Goal: Navigation & Orientation: Find specific page/section

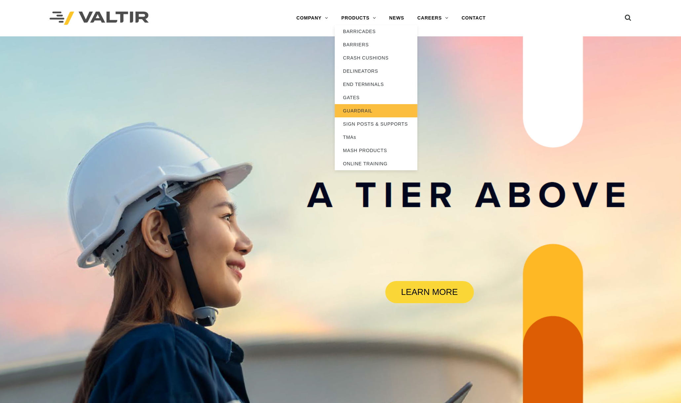
click at [360, 110] on link "GUARDRAIL" at bounding box center [376, 110] width 83 height 13
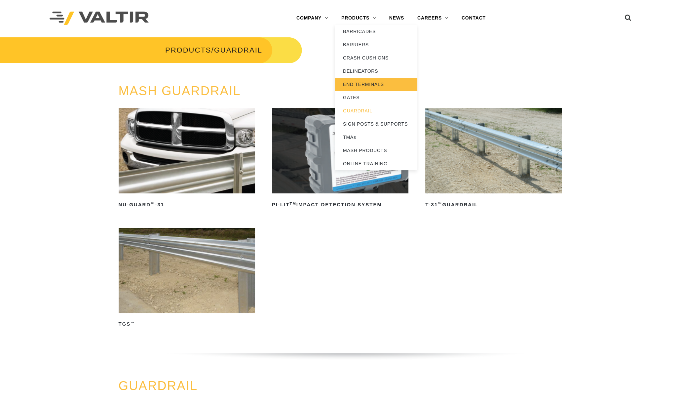
click at [370, 82] on link "END TERMINALS" at bounding box center [376, 84] width 83 height 13
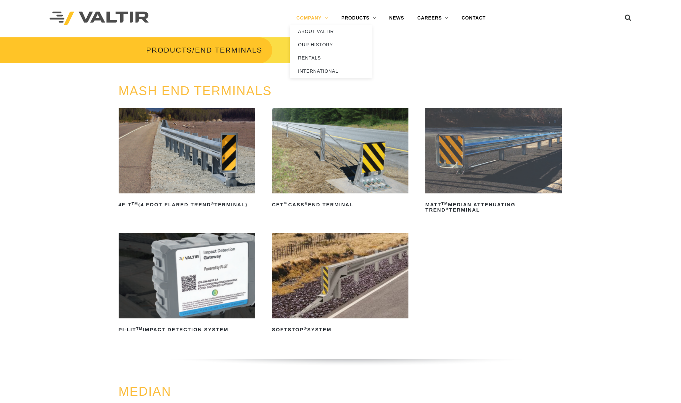
click at [311, 16] on link "COMPANY" at bounding box center [312, 18] width 45 height 13
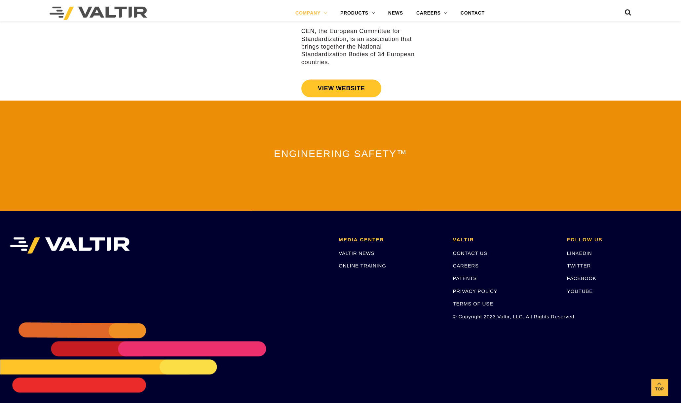
scroll to position [1364, 0]
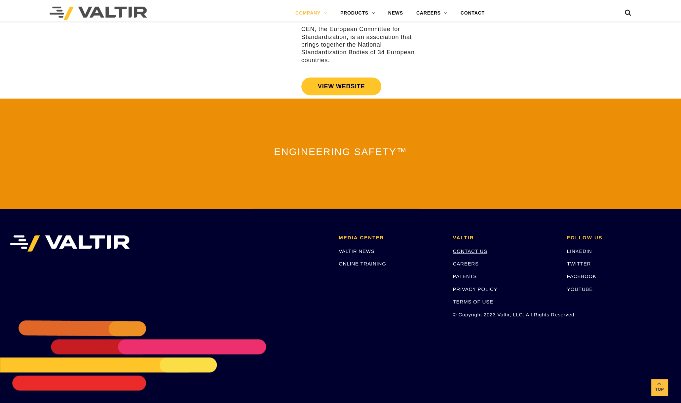
click at [472, 248] on link "CONTACT US" at bounding box center [470, 251] width 34 height 6
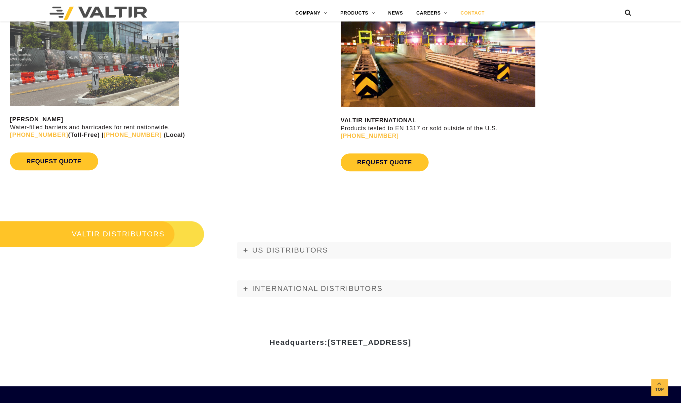
scroll to position [661, 0]
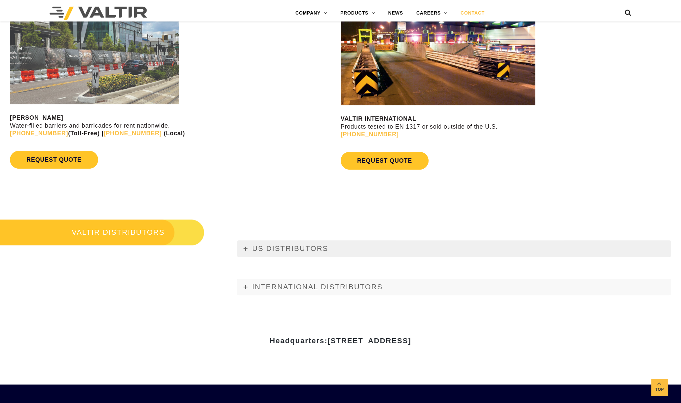
click at [350, 248] on link "US DISTRIBUTORS" at bounding box center [454, 248] width 434 height 17
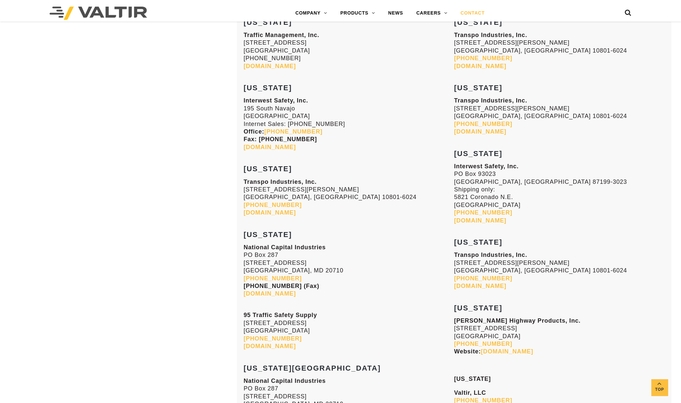
scroll to position [1157, 0]
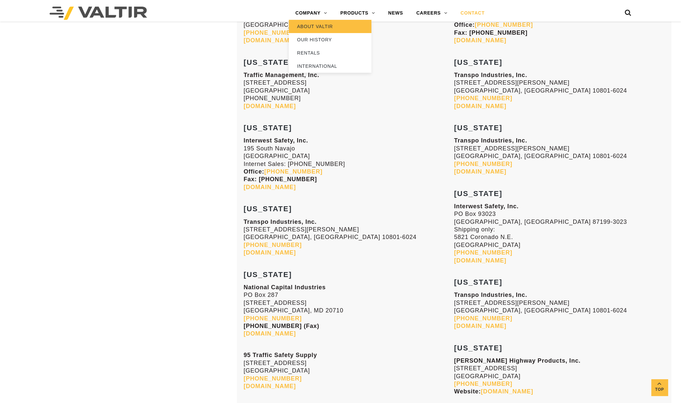
click at [318, 24] on link "ABOUT VALTIR" at bounding box center [330, 26] width 83 height 13
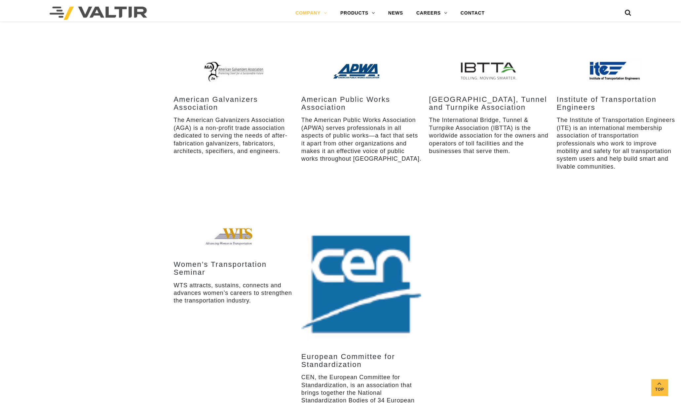
scroll to position [1364, 0]
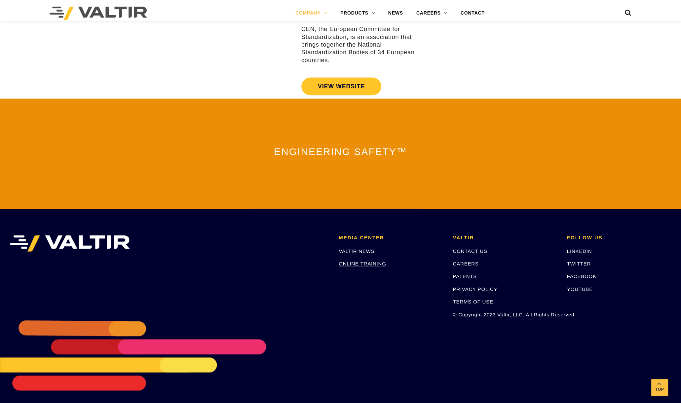
click at [361, 261] on link "ONLINE TRAINING" at bounding box center [362, 264] width 47 height 6
